Goal: Information Seeking & Learning: Learn about a topic

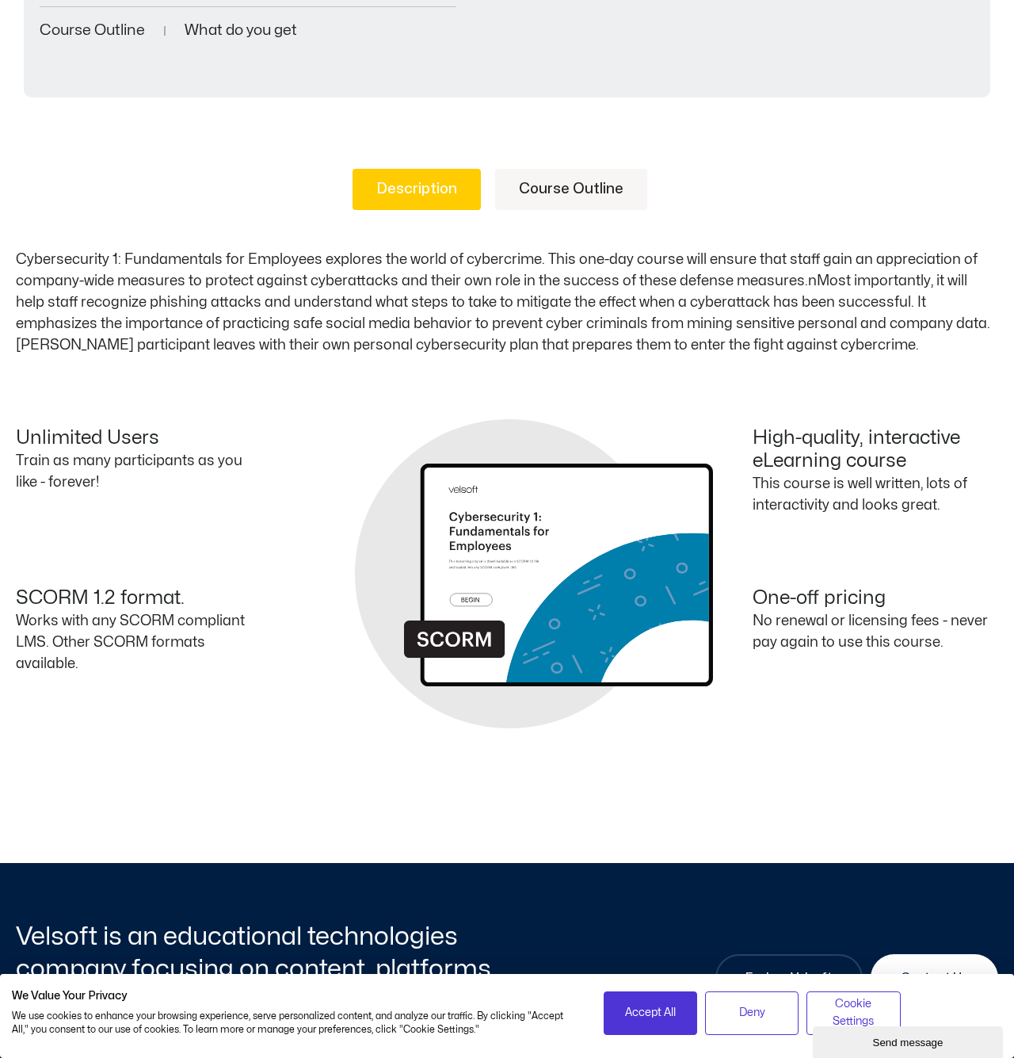
scroll to position [580, 0]
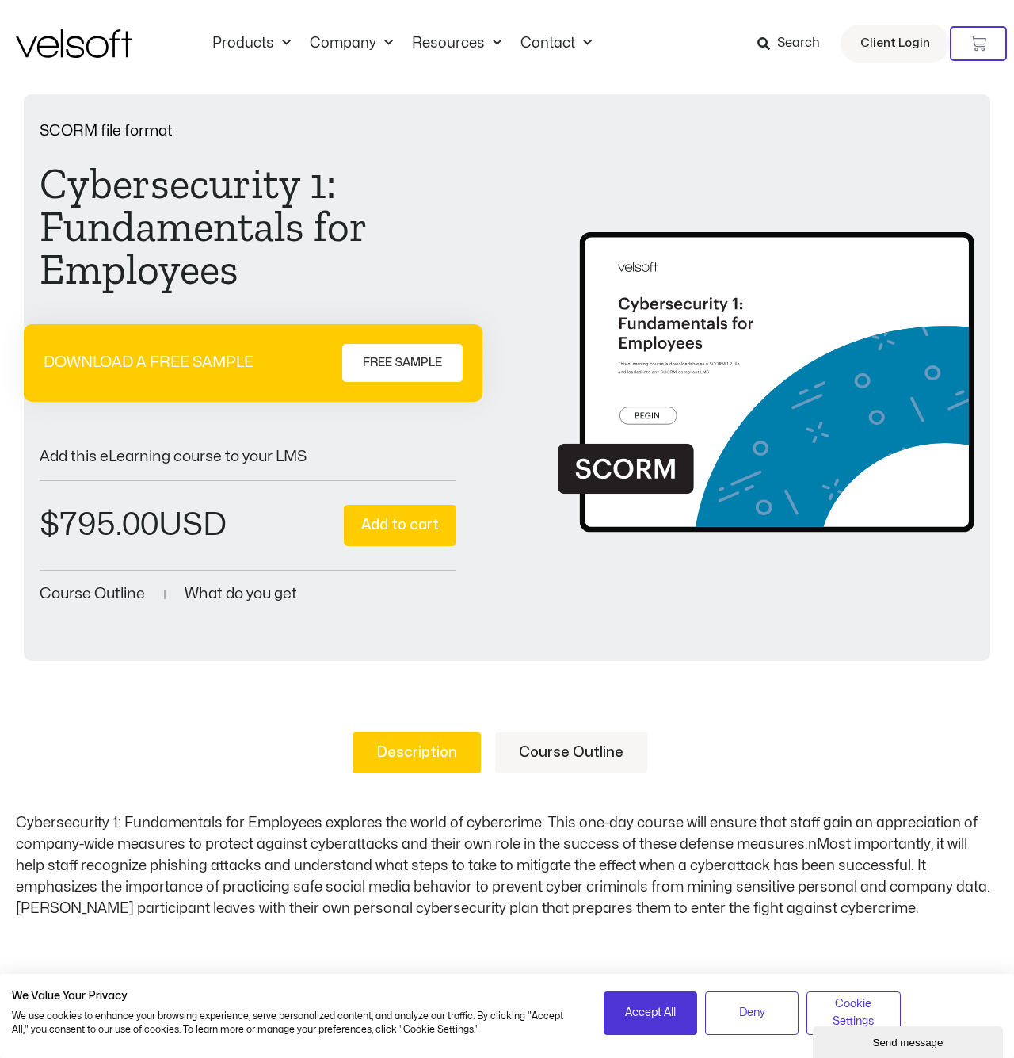
scroll to position [13, 0]
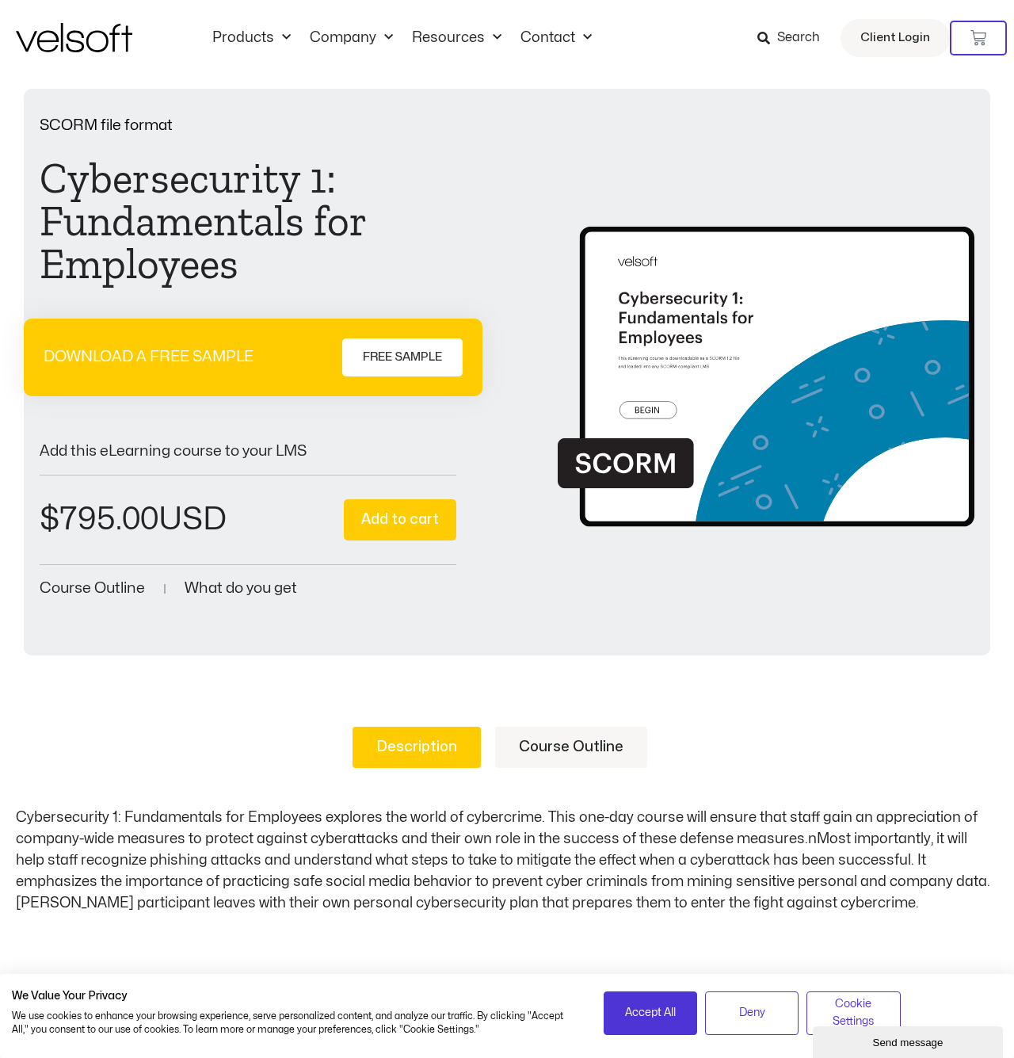
click at [252, 579] on div "Add this eLearning course to your LMS $ 795.00 Cybersecurity 1: Fundamentals fo…" at bounding box center [248, 514] width 417 height 171
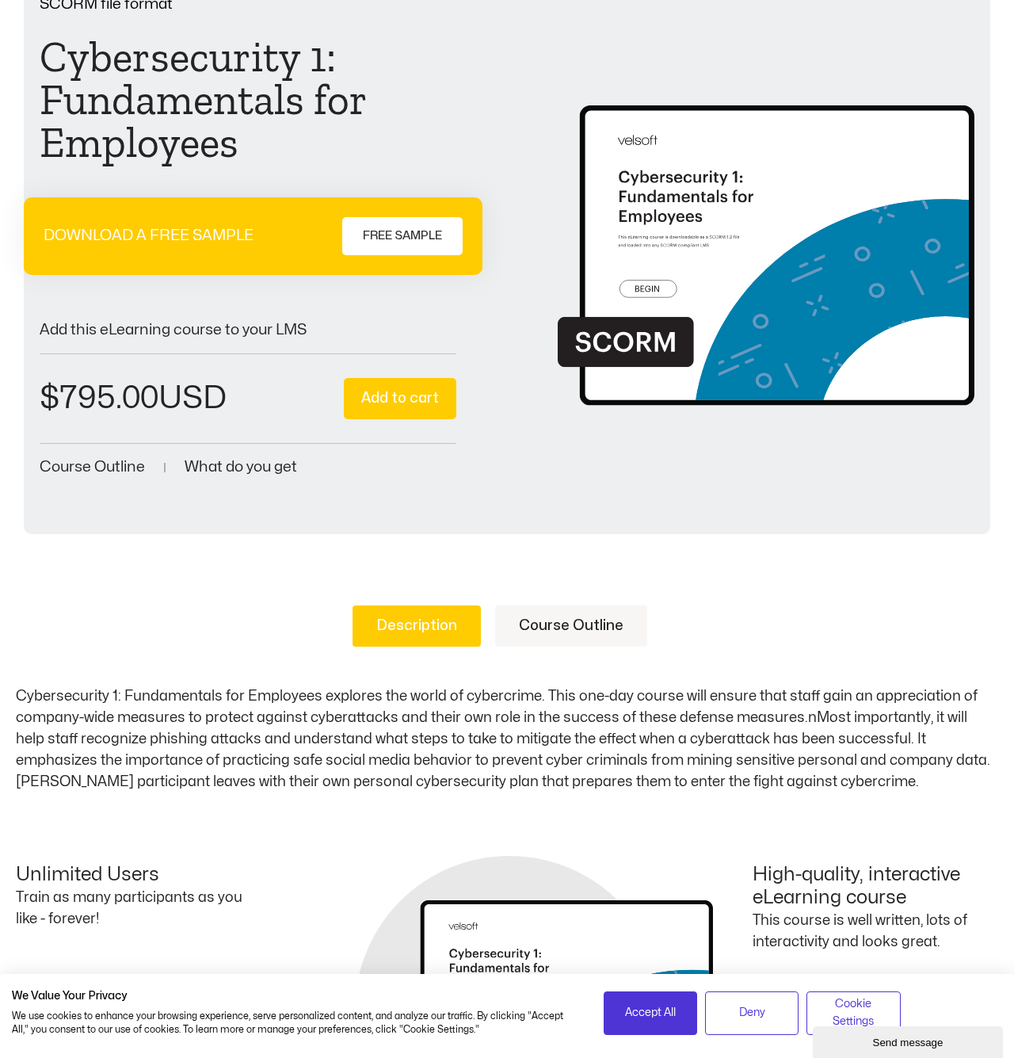
scroll to position [120, 0]
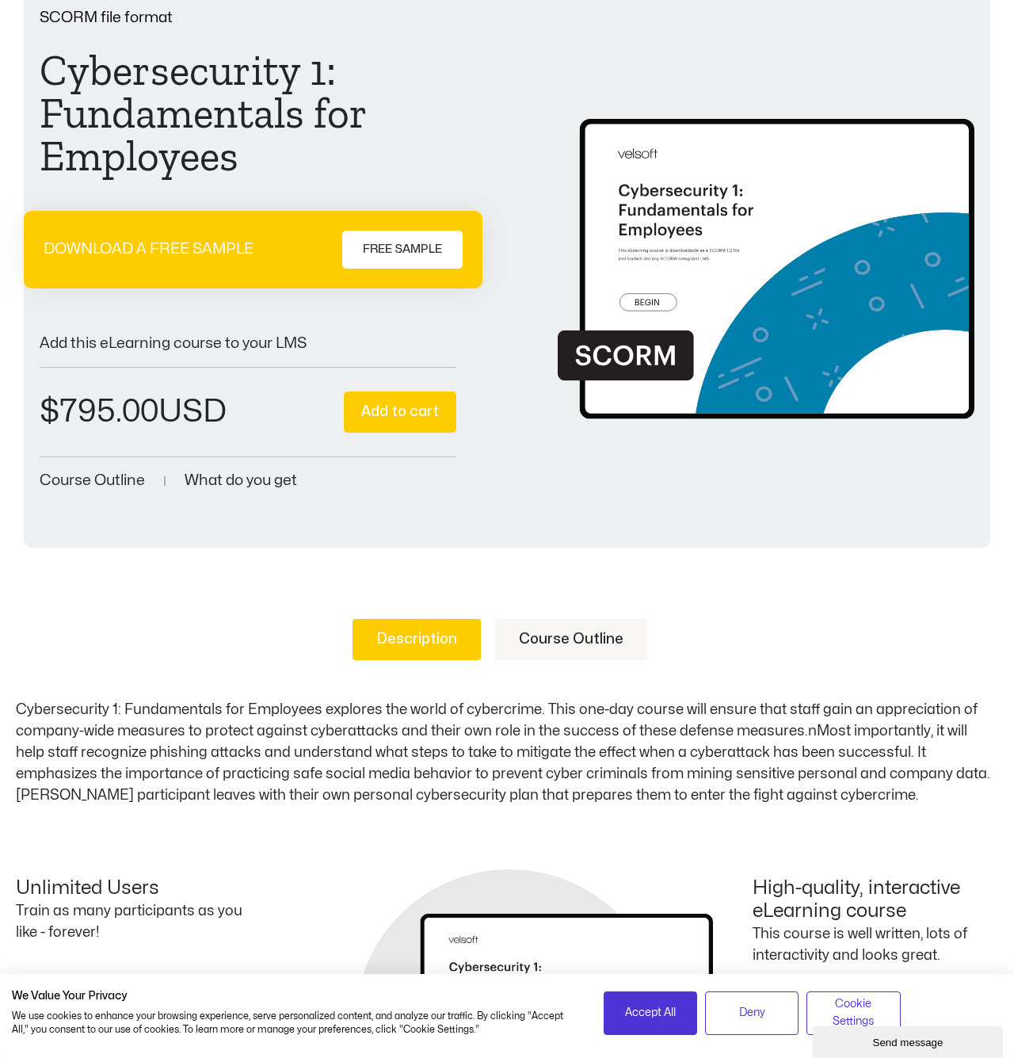
click at [692, 296] on img at bounding box center [766, 251] width 417 height 363
click at [409, 240] on span "FREE SAMPLE" at bounding box center [402, 249] width 79 height 19
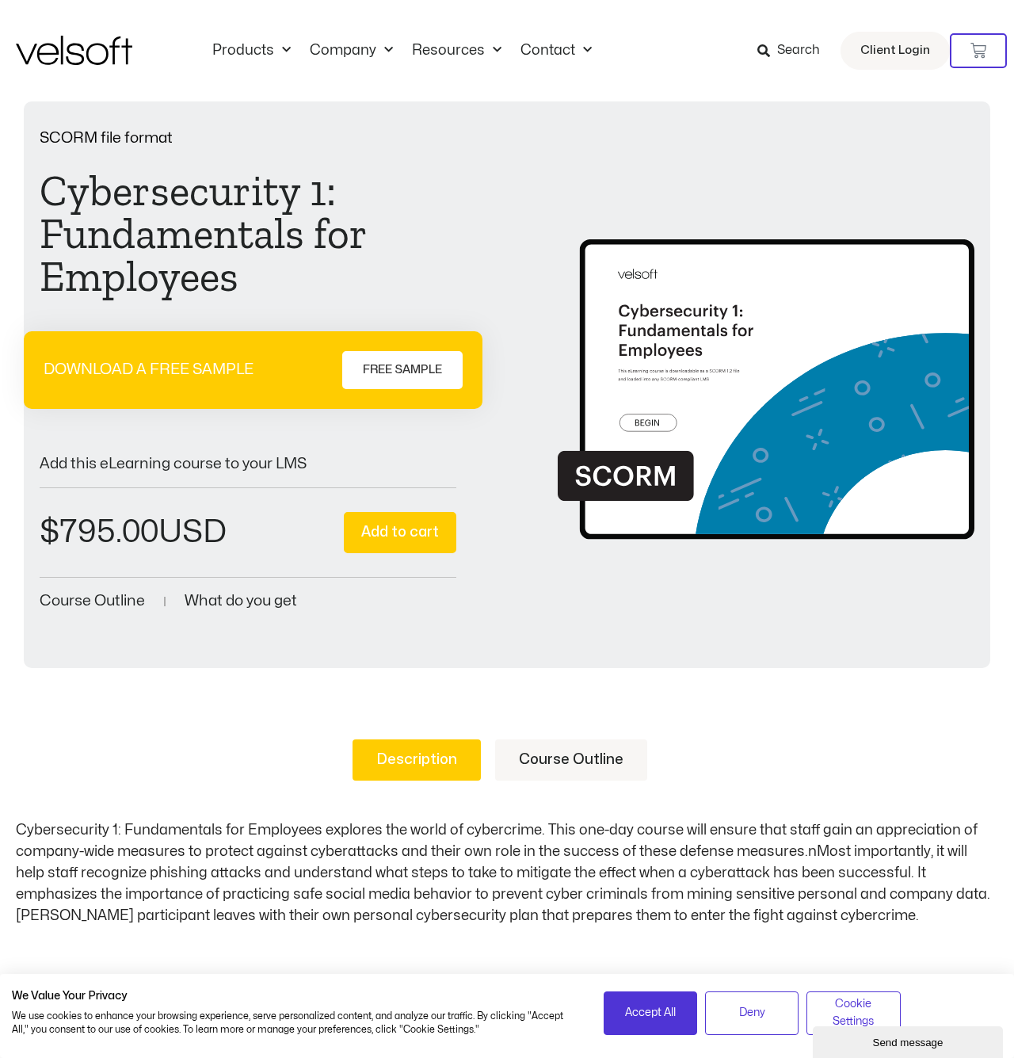
scroll to position [0, 0]
